Goal: Information Seeking & Learning: Learn about a topic

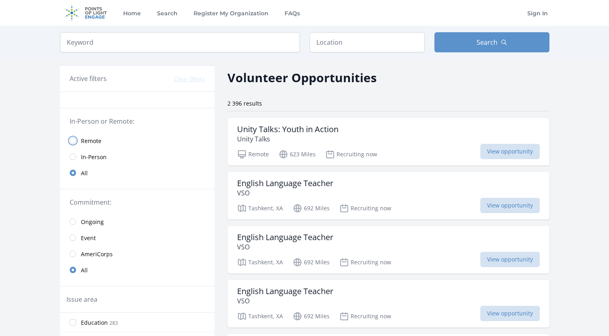
click at [74, 138] on input "radio" at bounding box center [73, 140] width 6 height 6
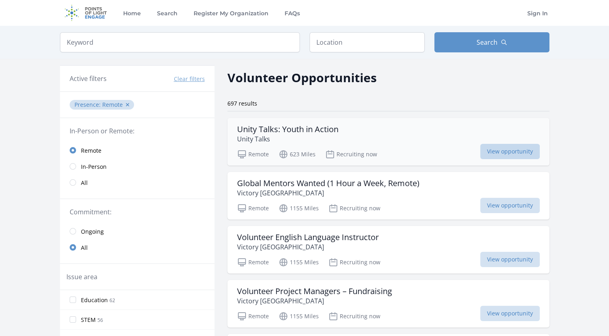
click at [502, 154] on span "View opportunity" at bounding box center [510, 151] width 60 height 15
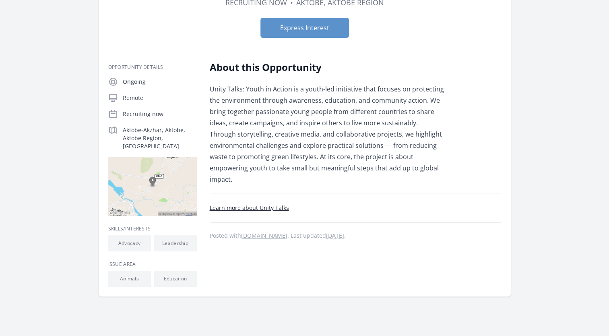
scroll to position [87, 0]
click at [259, 206] on link "Learn more about Unity Talks" at bounding box center [249, 208] width 79 height 8
